Goal: Navigation & Orientation: Find specific page/section

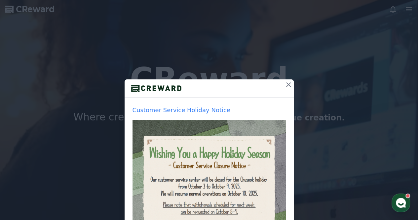
click at [286, 83] on icon at bounding box center [288, 84] width 5 height 5
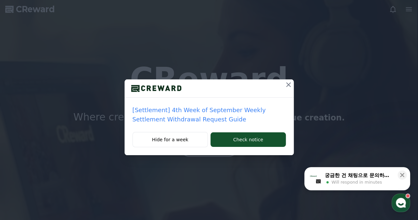
click at [286, 86] on icon at bounding box center [288, 84] width 5 height 5
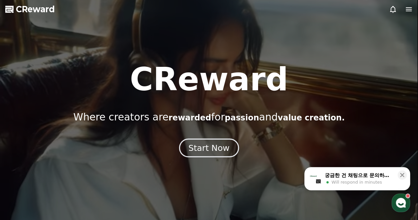
click at [200, 148] on div "Start Now" at bounding box center [208, 147] width 41 height 11
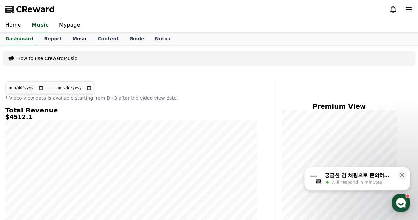
click at [68, 41] on link "Music" at bounding box center [79, 39] width 25 height 13
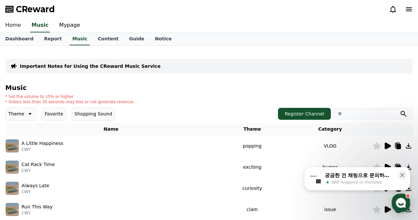
click at [18, 26] on link "Home" at bounding box center [13, 26] width 26 height 14
